Goal: Task Accomplishment & Management: Manage account settings

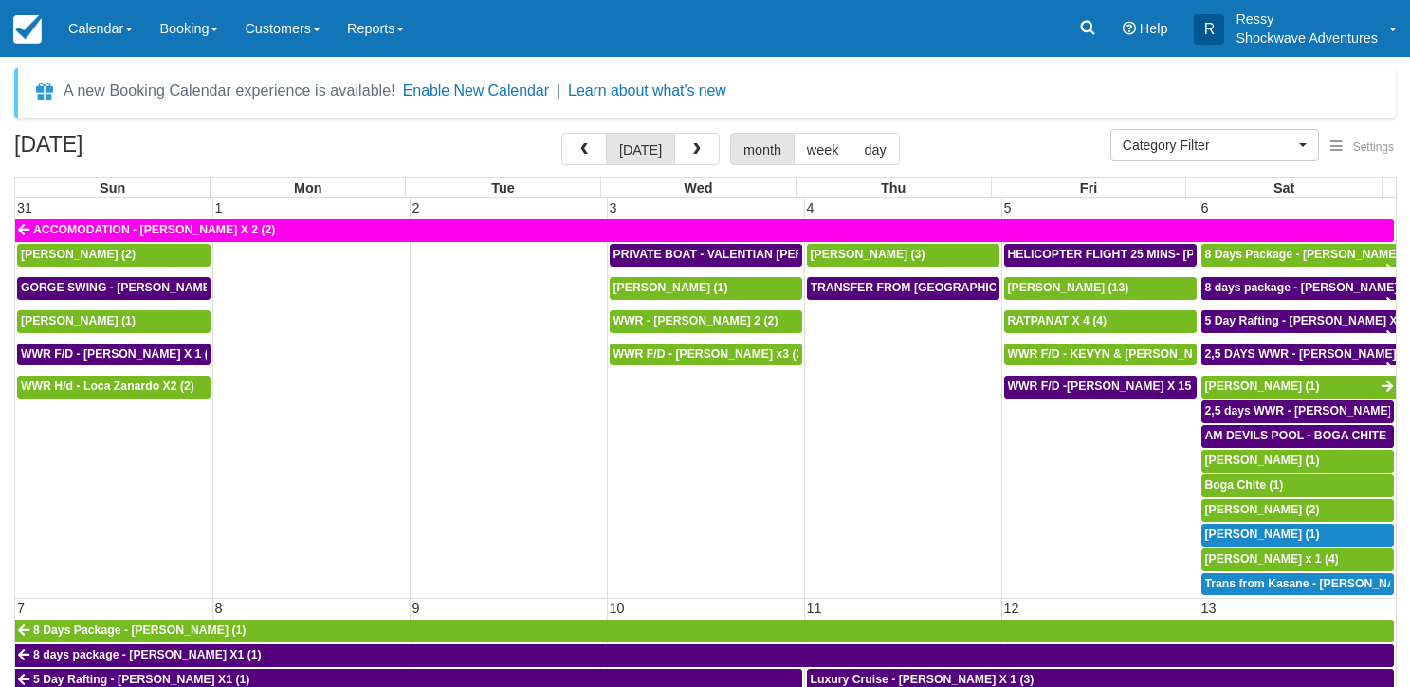
select select
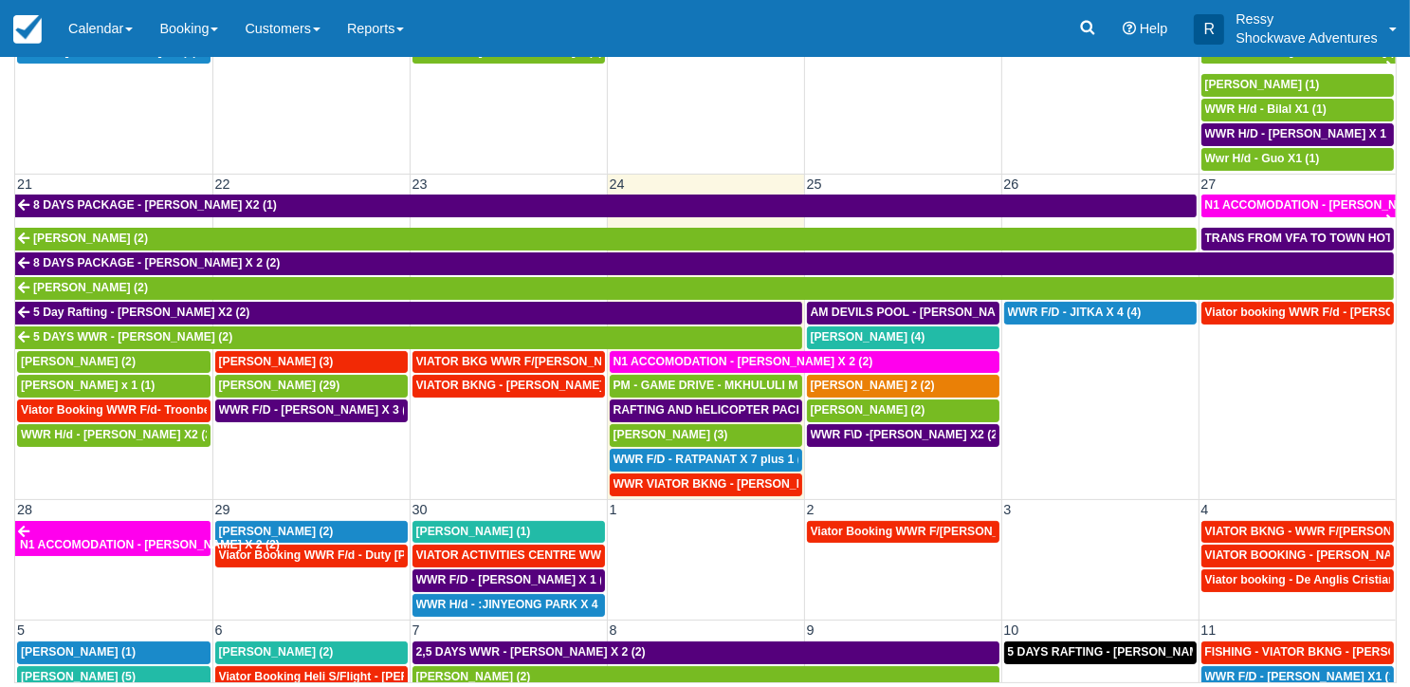
scroll to position [880, 0]
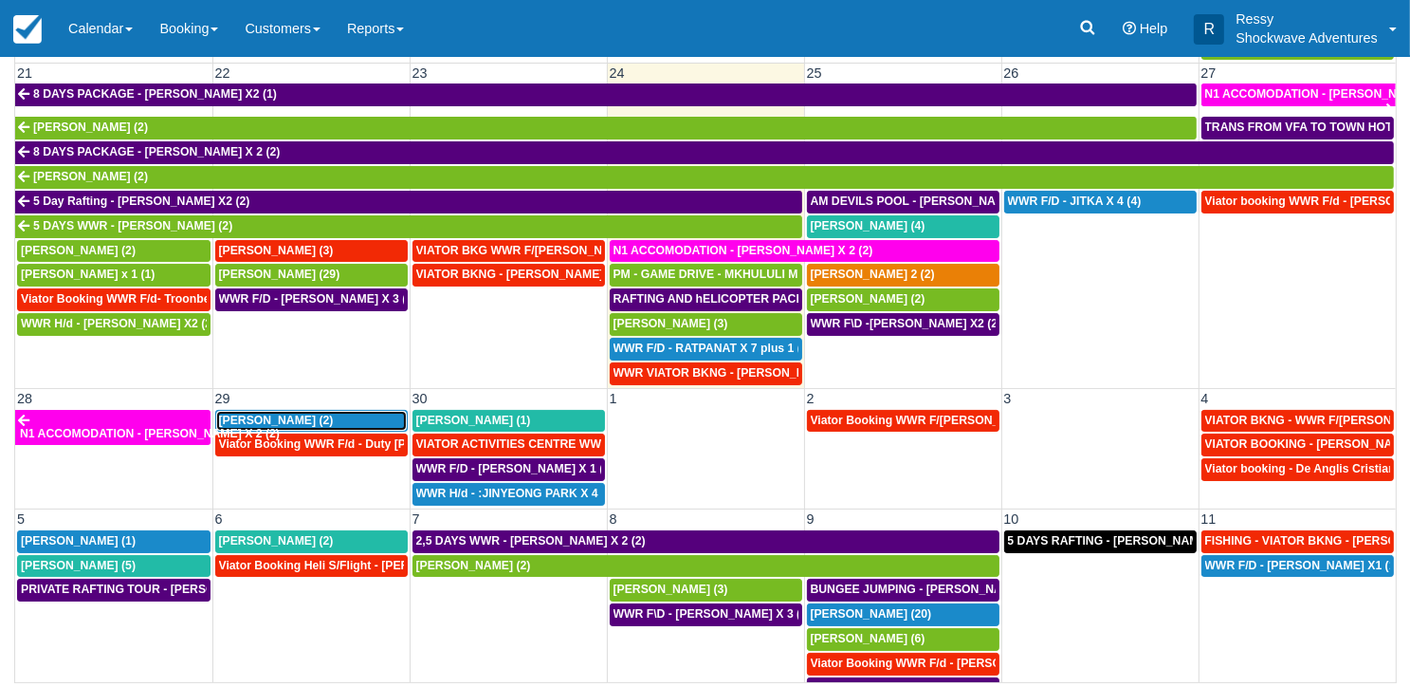
click at [299, 413] on span "Danie Barnard (2)" at bounding box center [276, 419] width 115 height 13
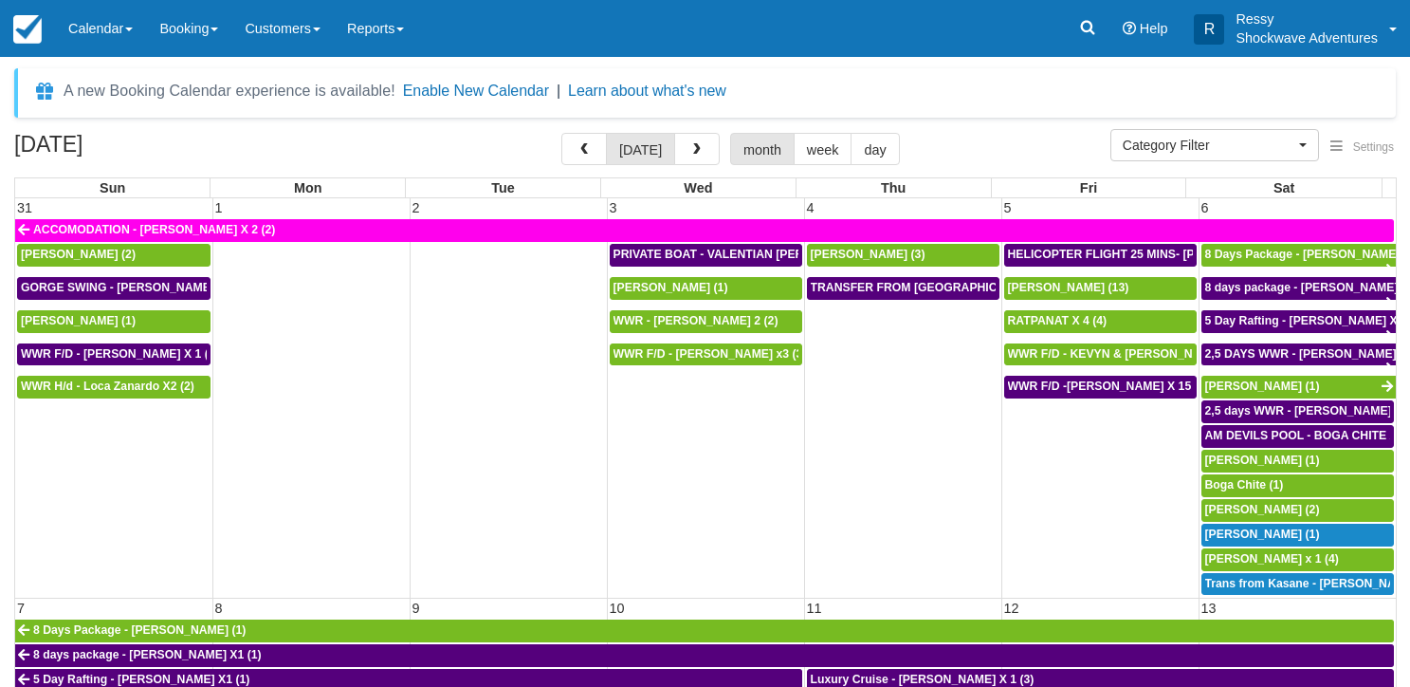
select select
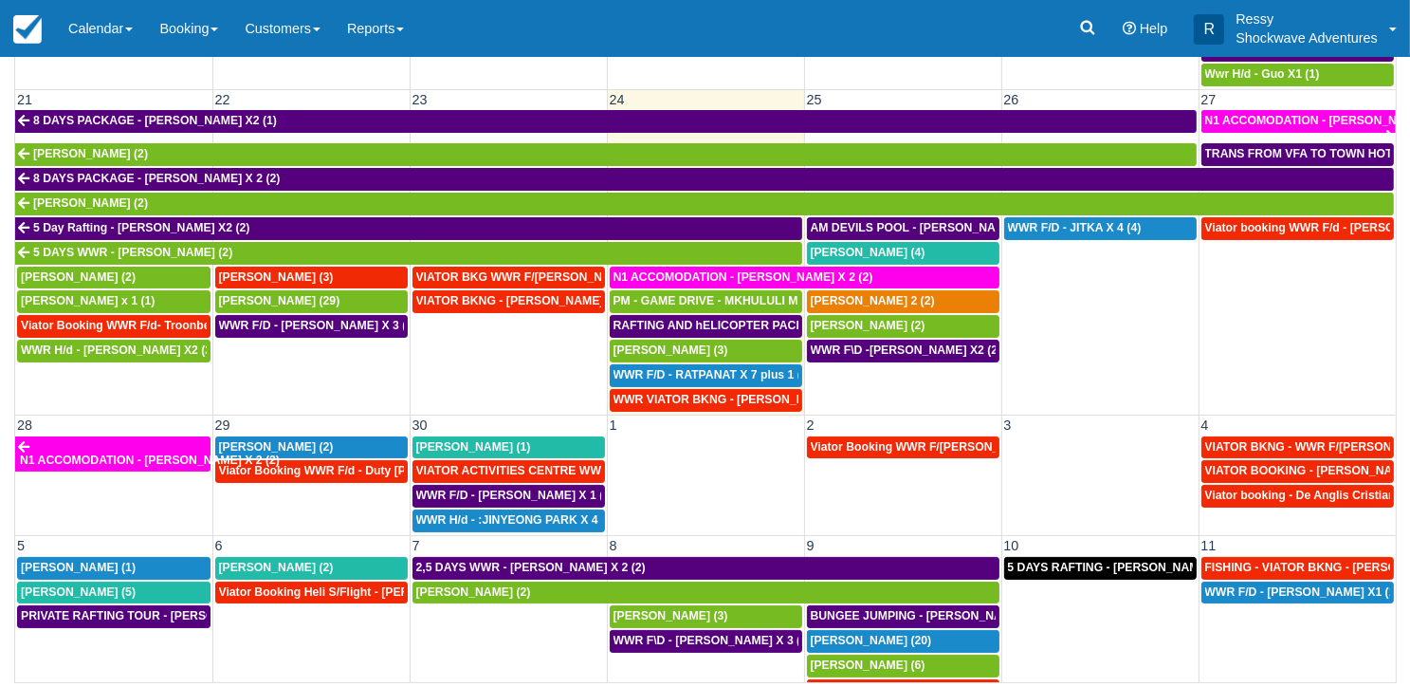
scroll to position [664, 0]
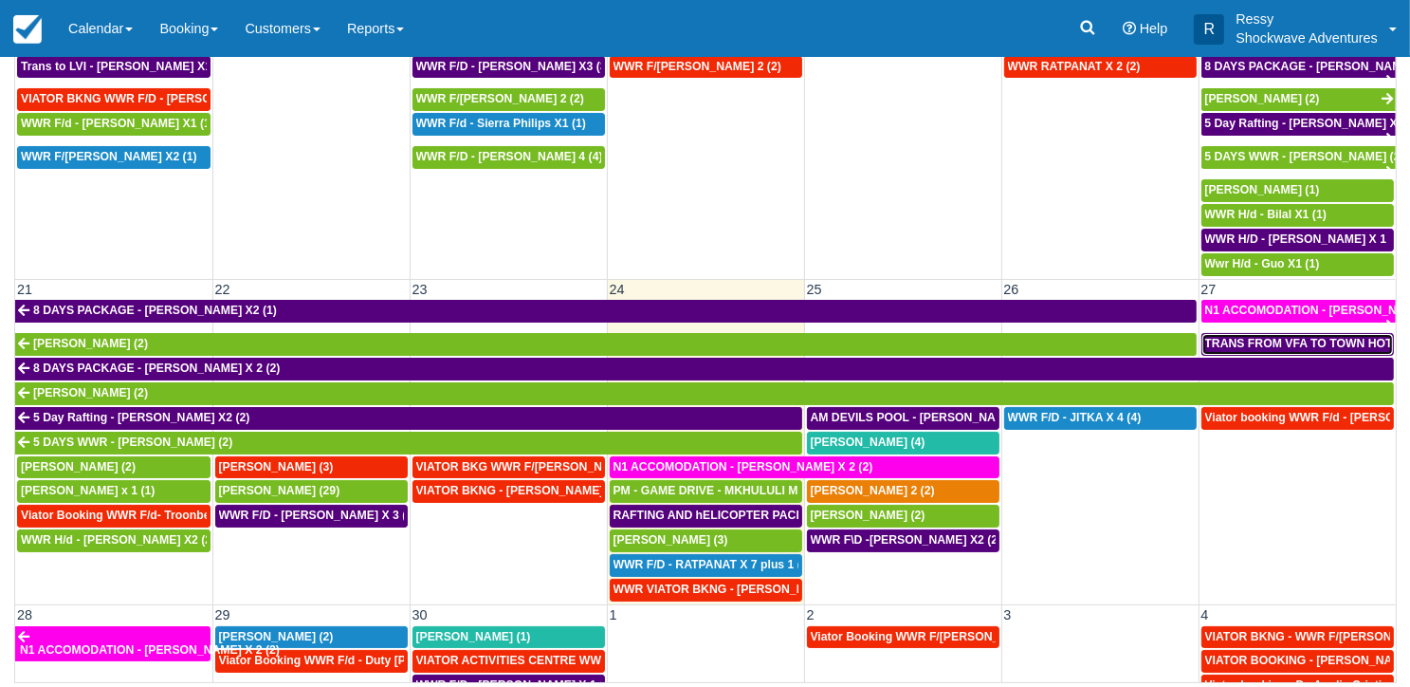
click at [1313, 337] on span "TRANS FROM VFA TO TOWN HOTYELS - DANIE X2 (2)" at bounding box center [1355, 343] width 300 height 13
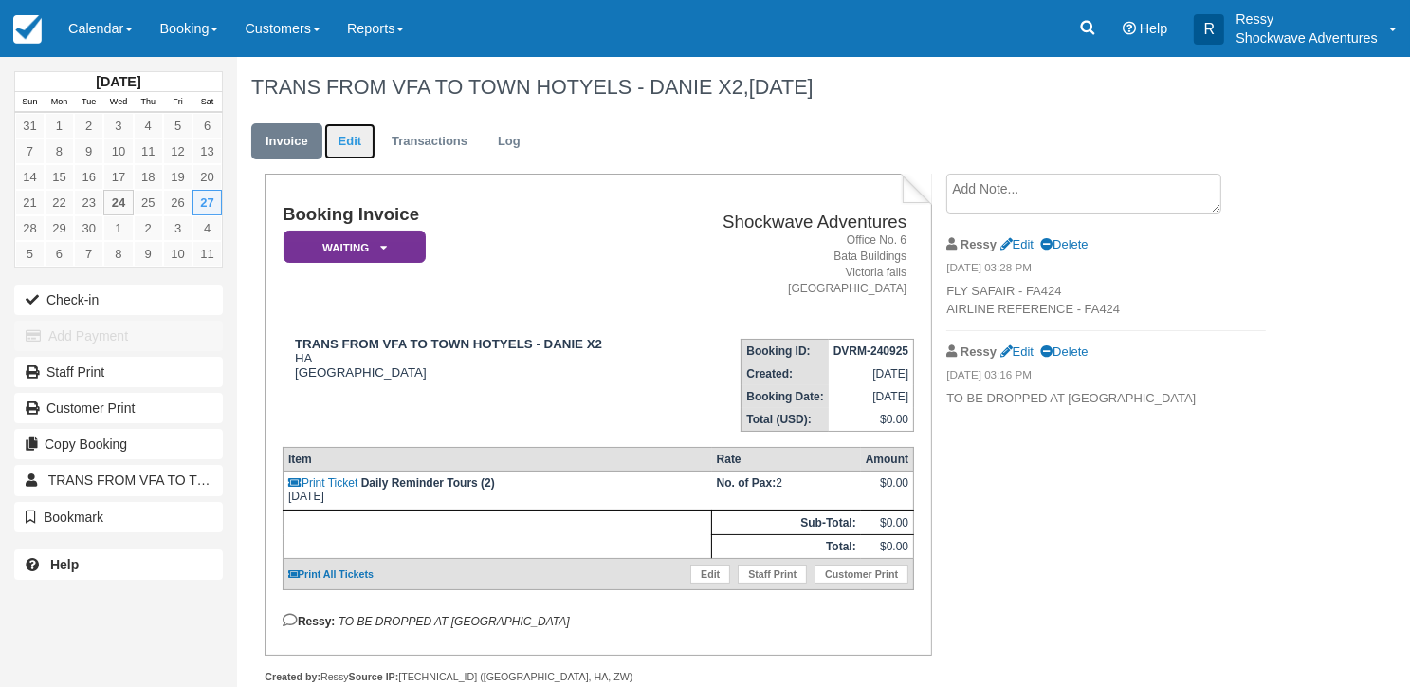
click at [359, 131] on link "Edit" at bounding box center [349, 141] width 51 height 37
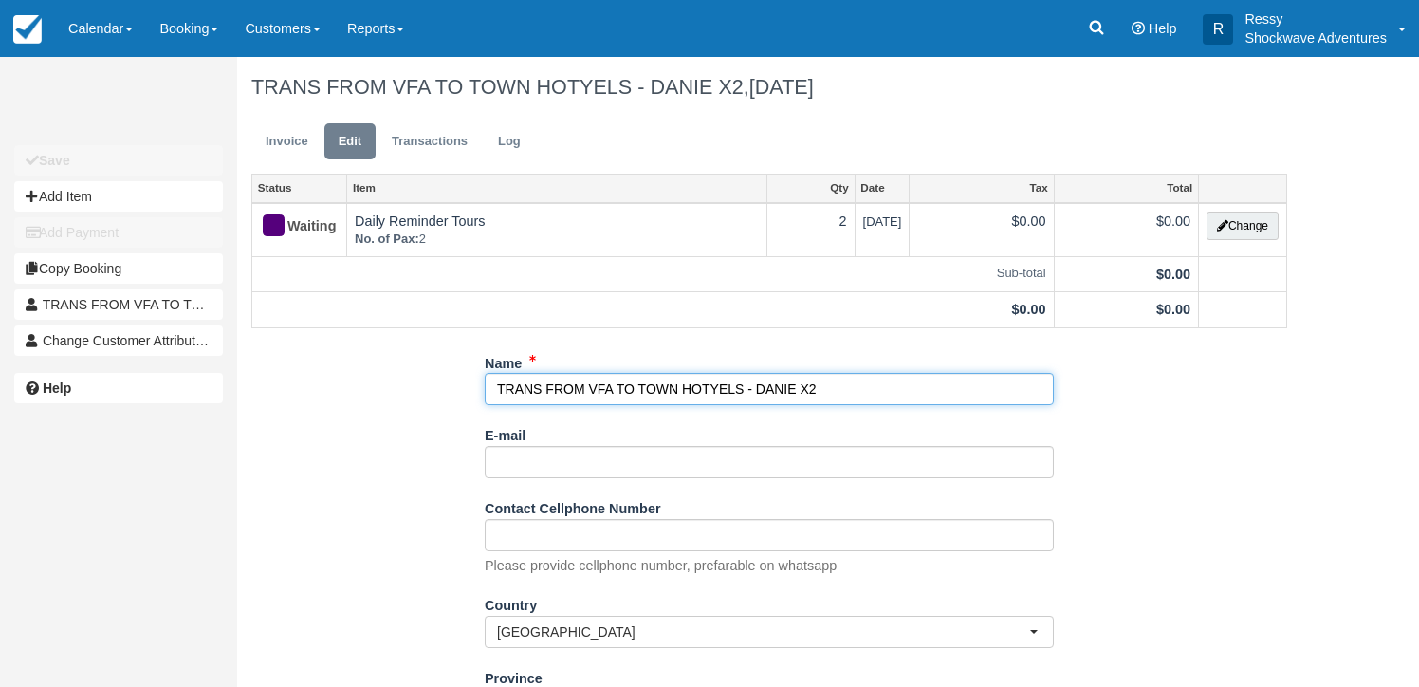
click at [816, 385] on input "TRANS FROM VFA TO TOWN HOTYELS - DANIE X2" at bounding box center [769, 389] width 569 height 32
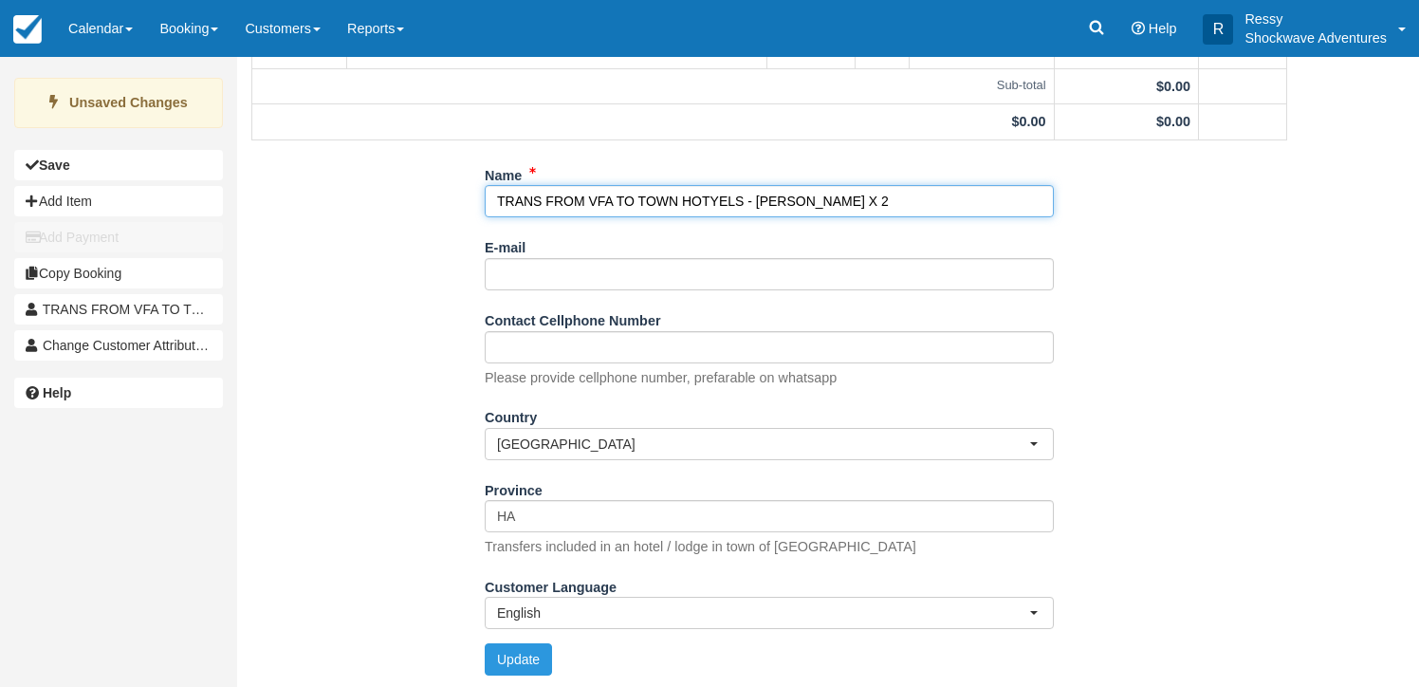
scroll to position [190, 0]
type input "TRANS FROM VFA TO TOWN HOTYELS - [PERSON_NAME] X 2"
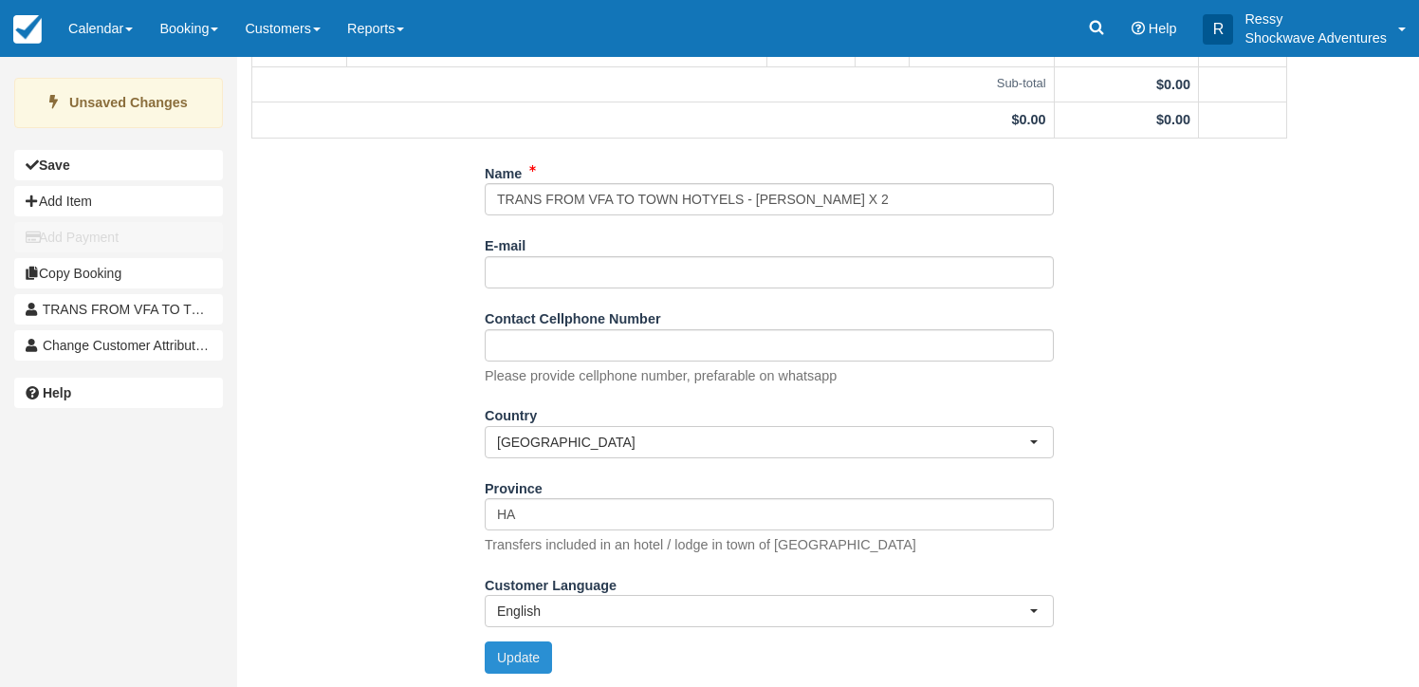
click at [504, 655] on button "Update" at bounding box center [518, 657] width 67 height 32
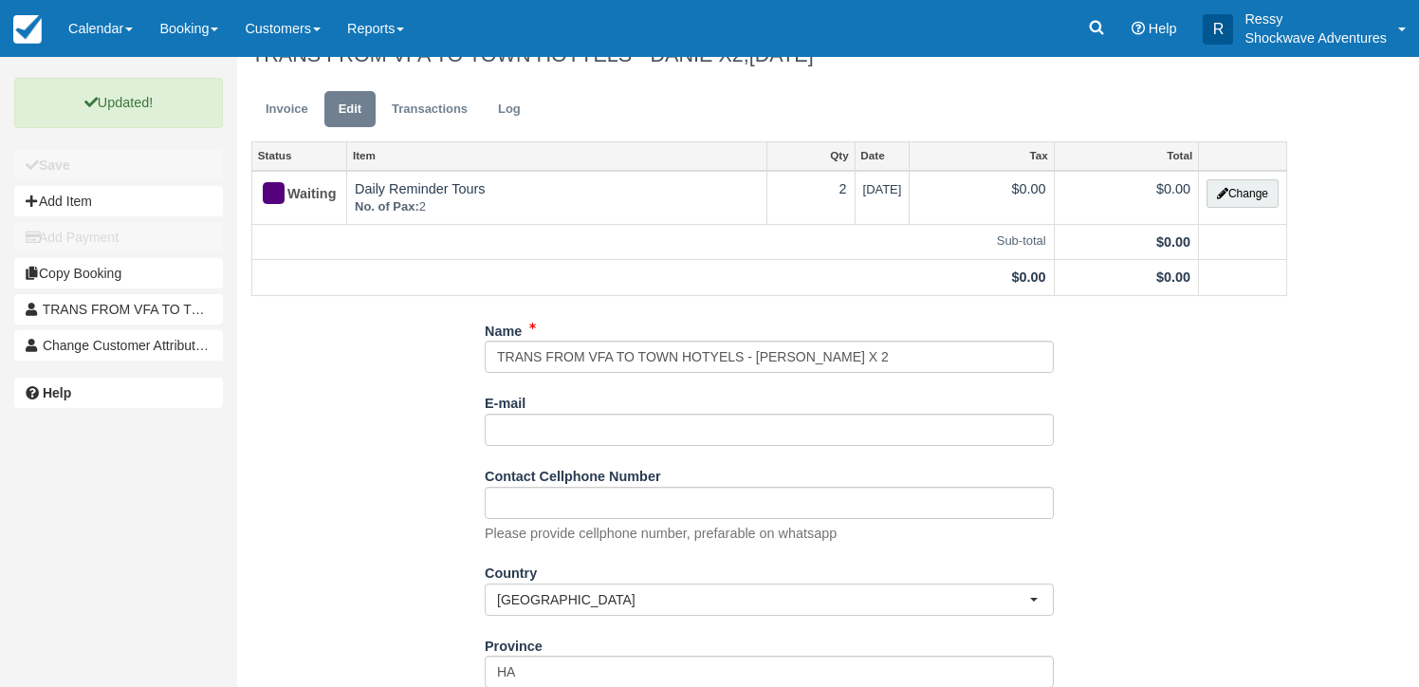
scroll to position [0, 0]
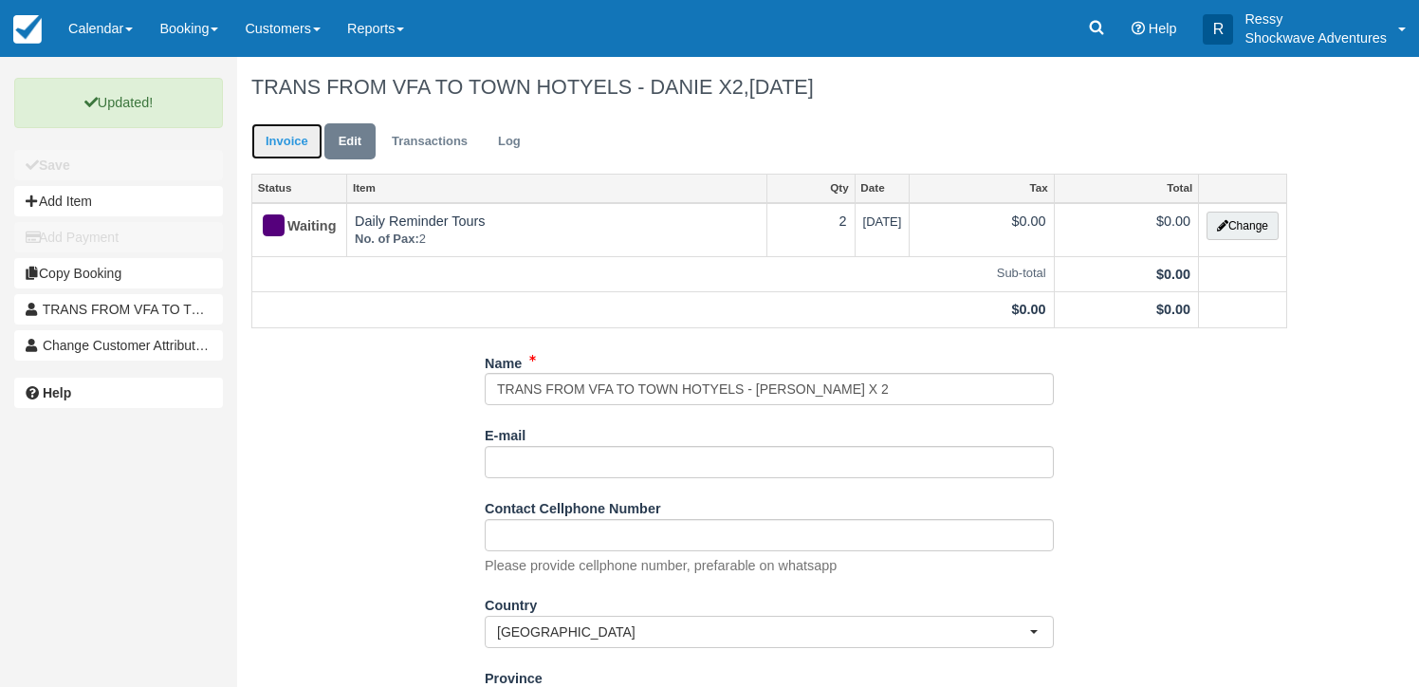
click at [291, 138] on link "Invoice" at bounding box center [286, 141] width 71 height 37
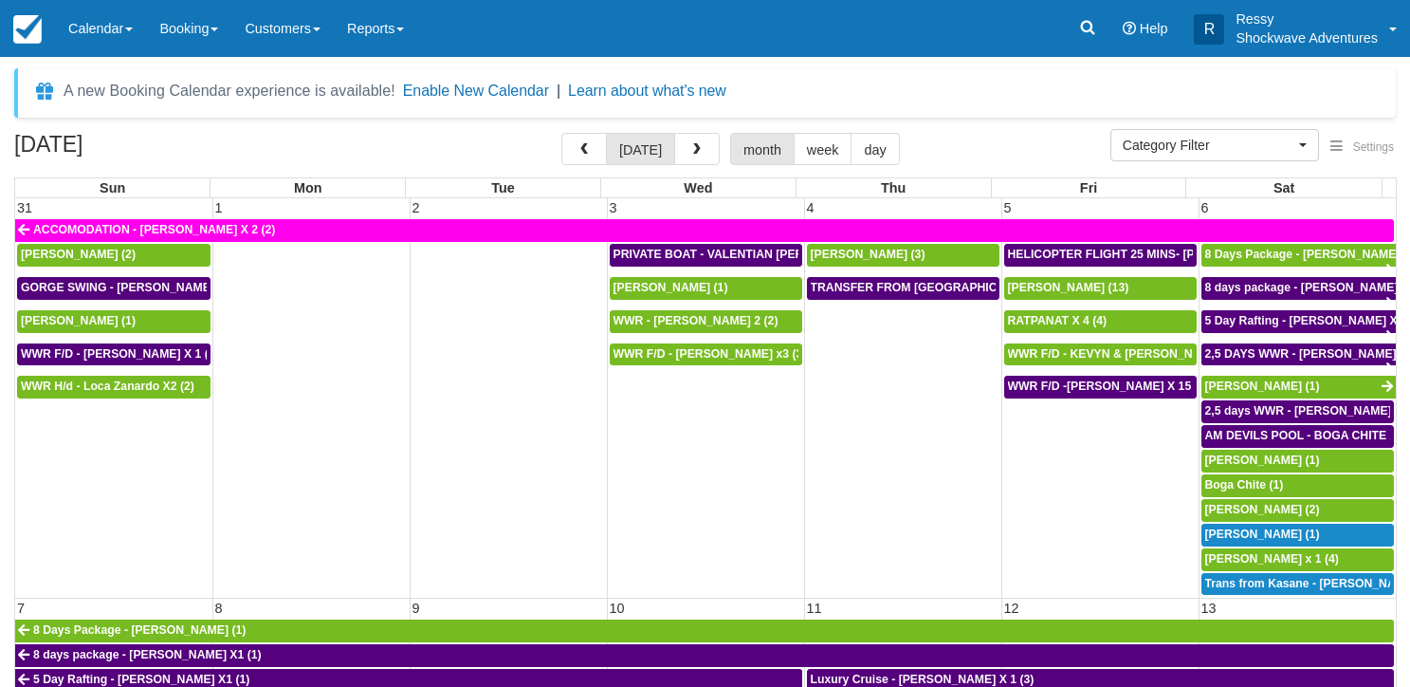
select select
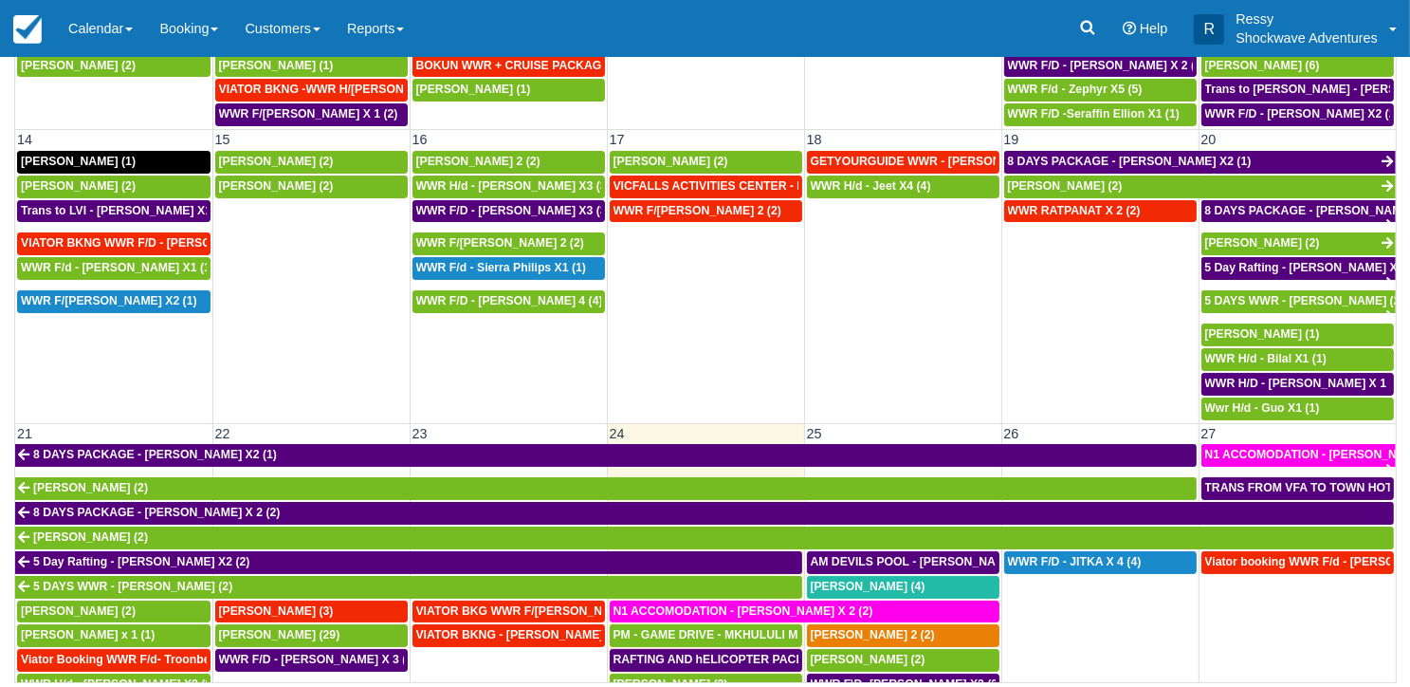
scroll to position [690, 0]
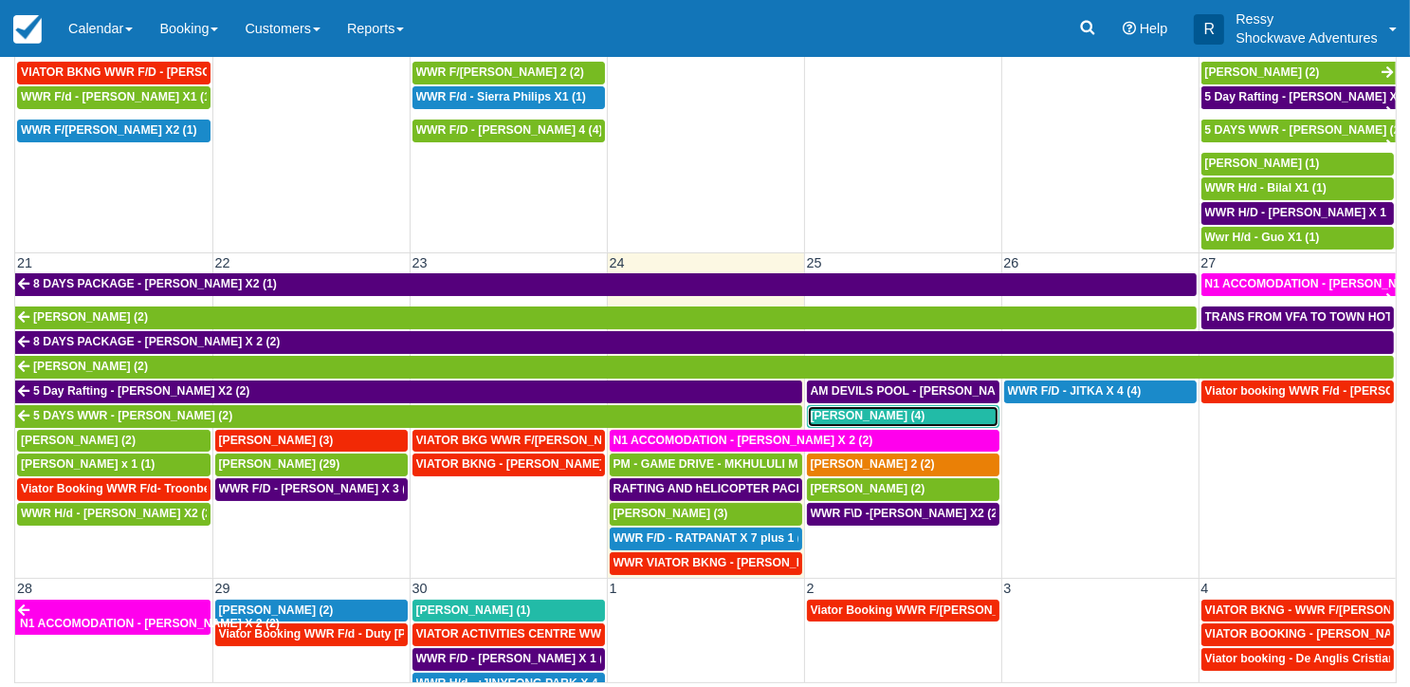
click at [838, 409] on span "Jeff Smith (4)" at bounding box center [868, 415] width 115 height 13
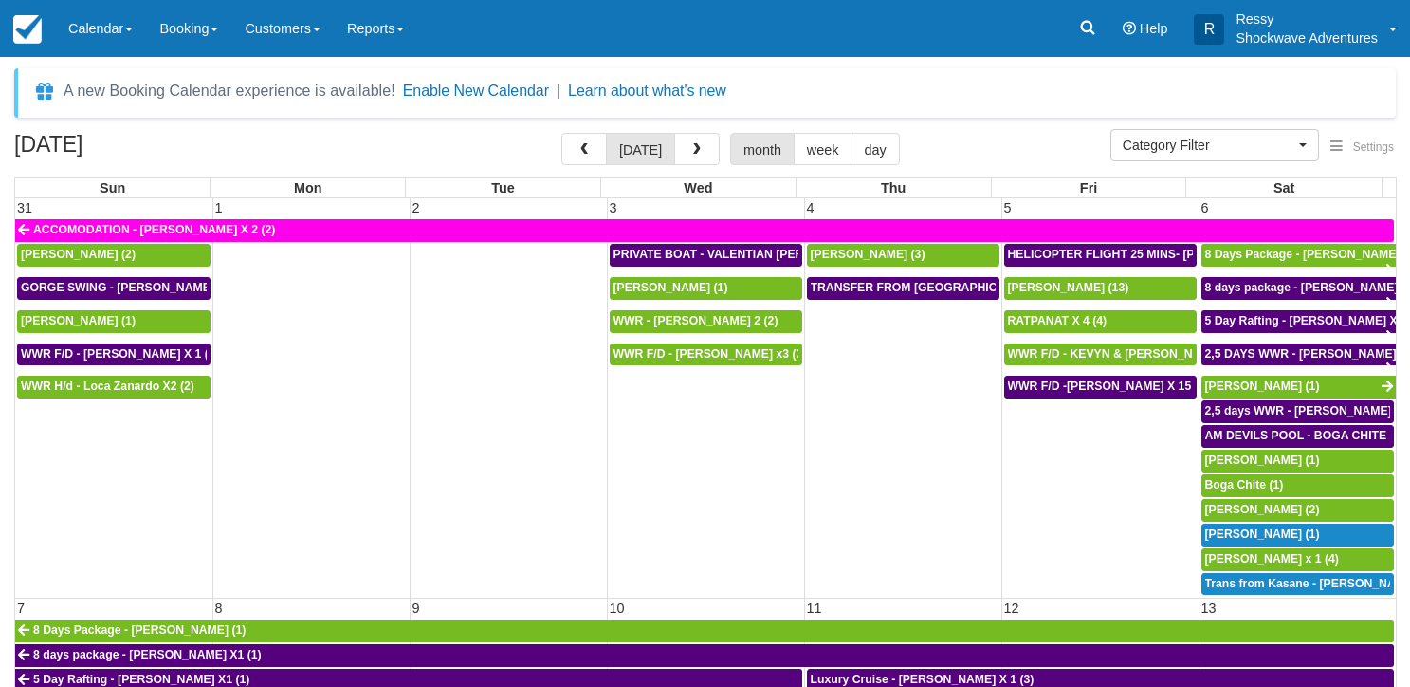
select select
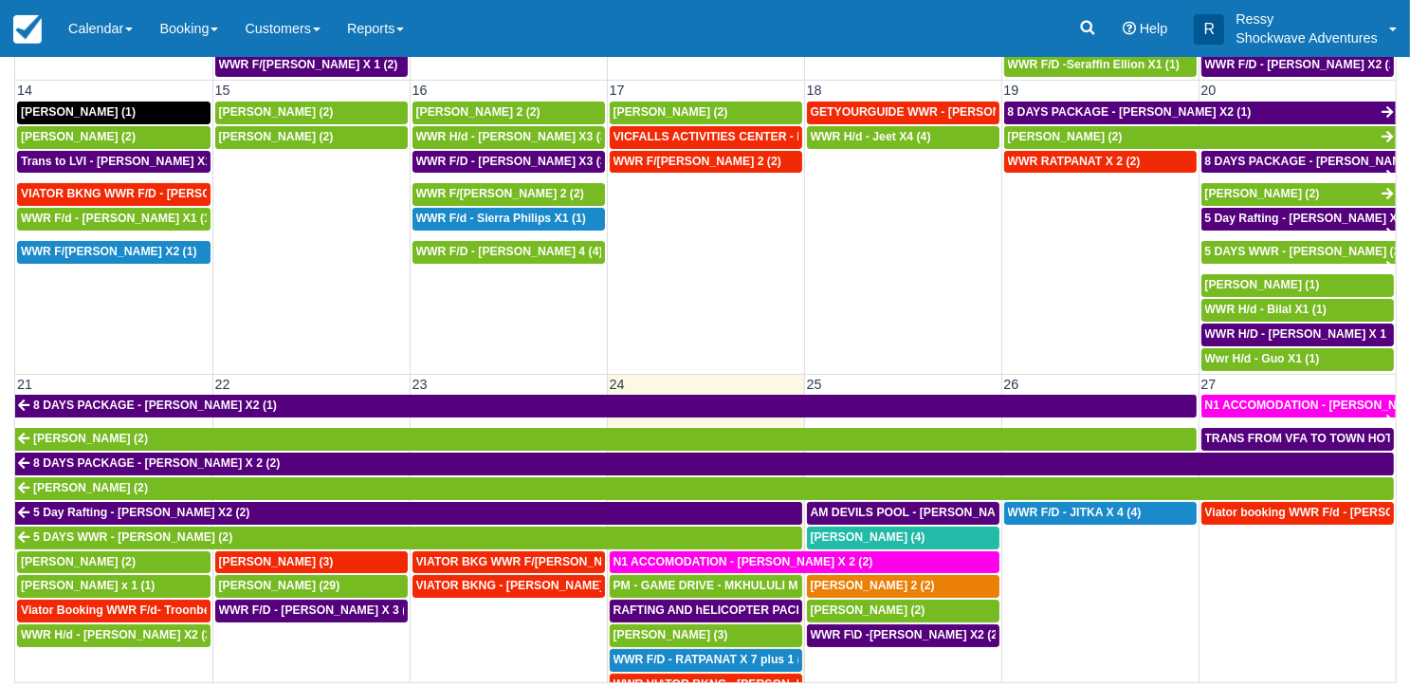
scroll to position [759, 0]
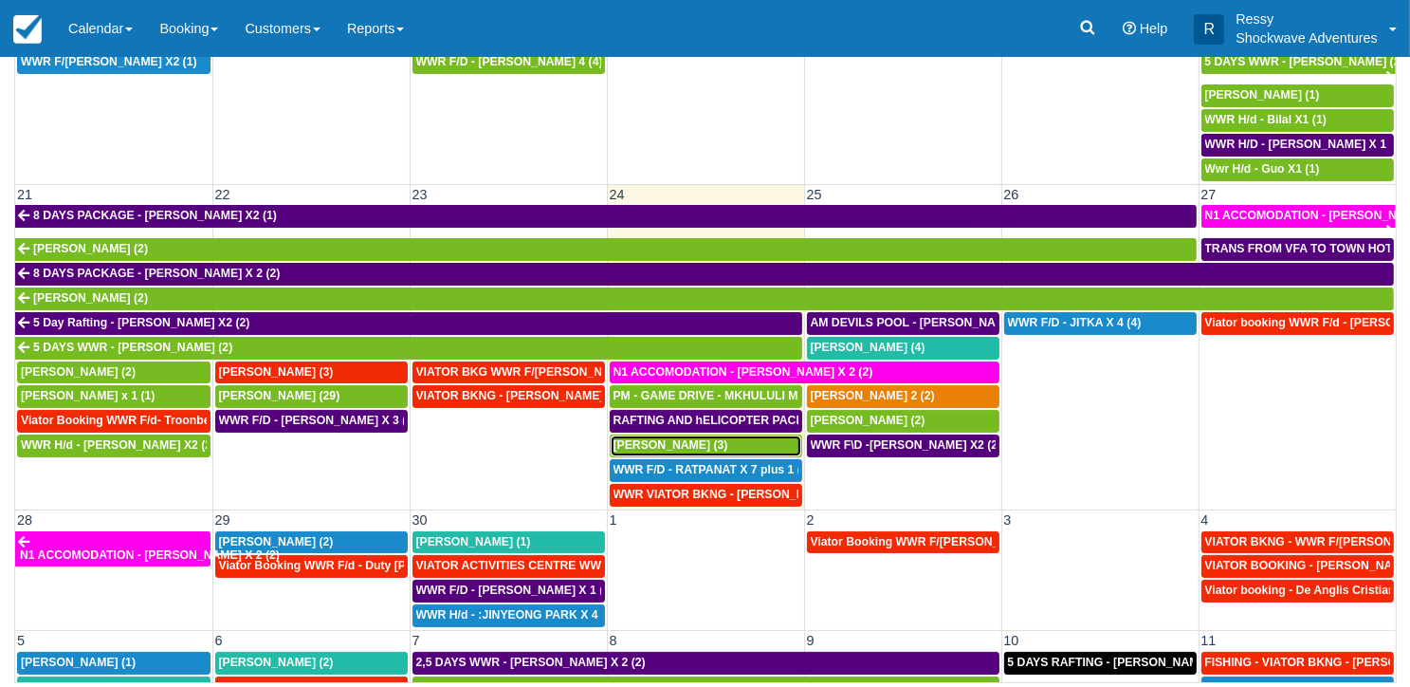
click at [712, 438] on span "[PERSON_NAME] (3)" at bounding box center [671, 444] width 115 height 13
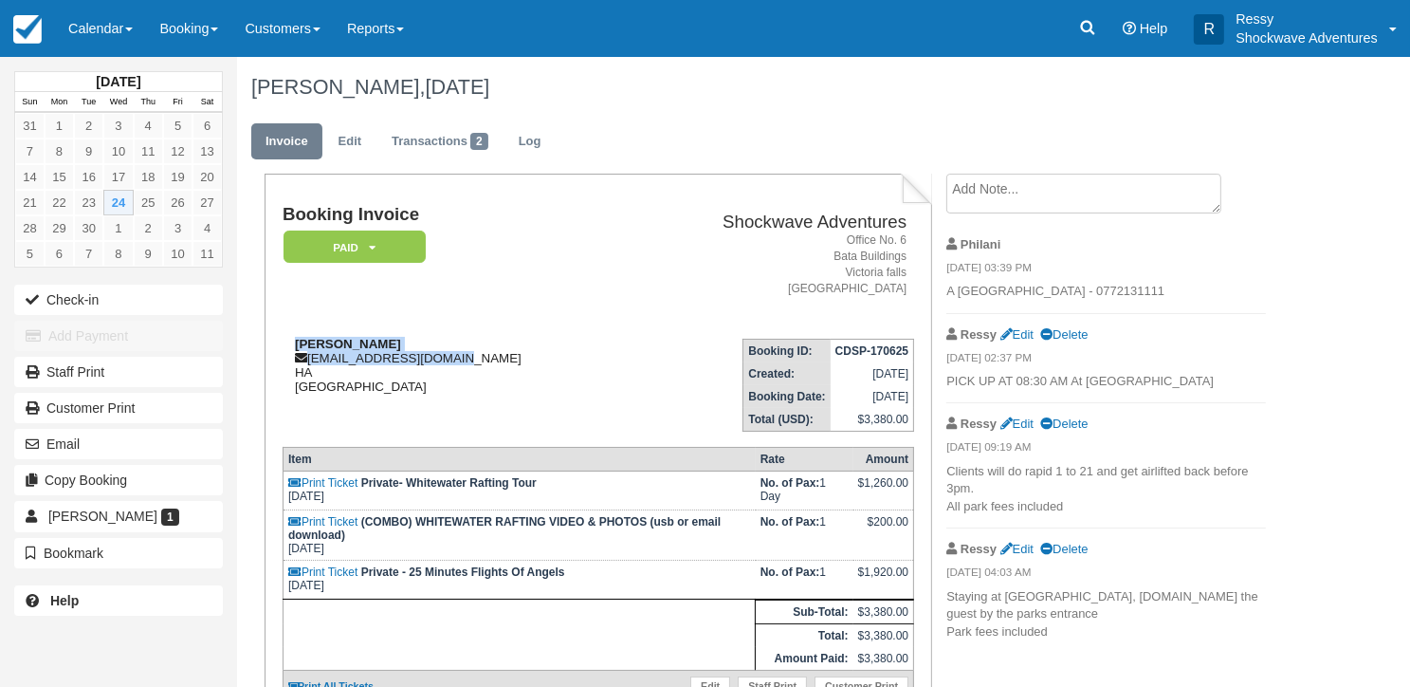
drag, startPoint x: 287, startPoint y: 337, endPoint x: 455, endPoint y: 353, distance: 168.6
click at [455, 353] on div "Ryan Leadbeater ryanleadbeater@me.com HA Zimbabwe" at bounding box center [455, 365] width 344 height 57
click at [627, 348] on td "Booking ID: CDSP-170625 Created: June 17, 2025 Booking Date: September 24, 2025…" at bounding box center [770, 377] width 287 height 108
drag, startPoint x: 308, startPoint y: 352, endPoint x: 358, endPoint y: 360, distance: 50.0
click at [358, 360] on div "Ryan Leadbeater ryanleadbeater@me.com HA Zimbabwe" at bounding box center [455, 365] width 344 height 57
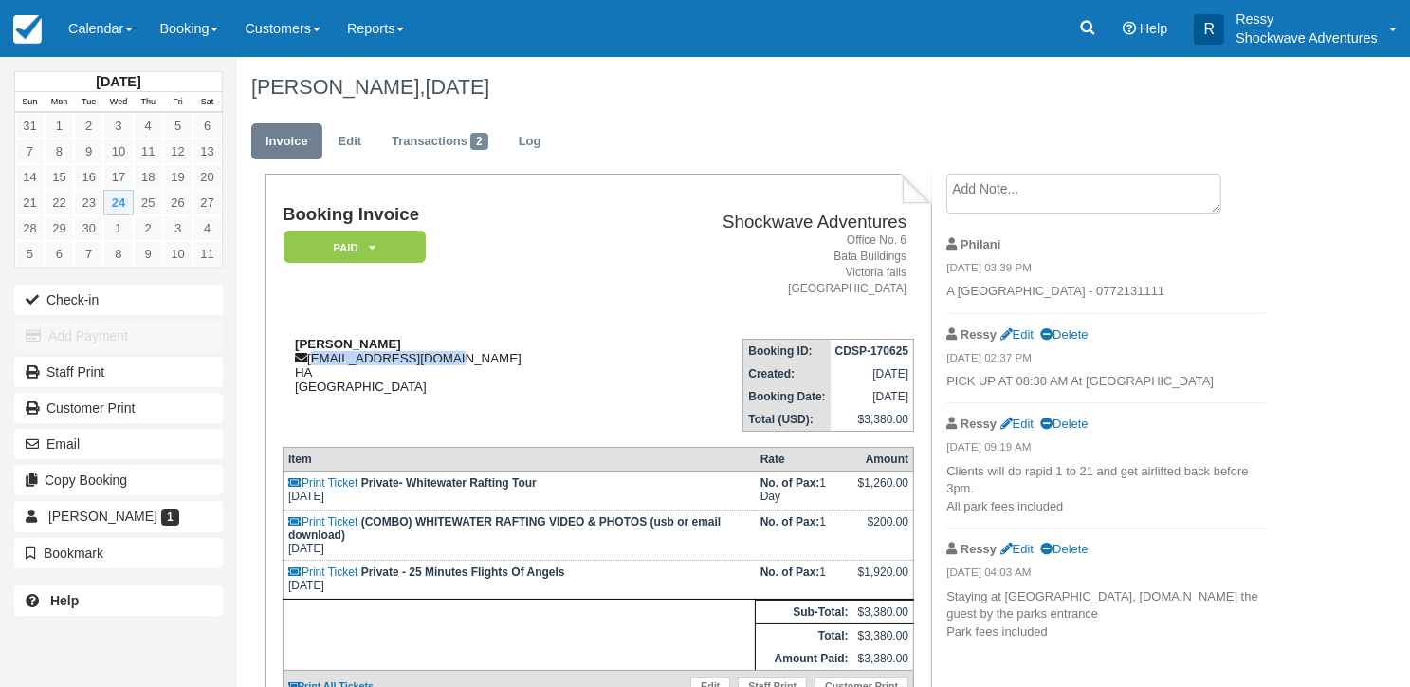
drag, startPoint x: 311, startPoint y: 358, endPoint x: 455, endPoint y: 363, distance: 144.2
click at [452, 362] on div "Ryan Leadbeater ryanleadbeater@me.com HA Zimbabwe" at bounding box center [455, 365] width 344 height 57
click at [453, 362] on div "Ryan Leadbeater ryanleadbeater@me.com HA Zimbabwe" at bounding box center [455, 365] width 344 height 57
copy div "ryanleadbeater@me.com"
